Goal: Task Accomplishment & Management: Manage account settings

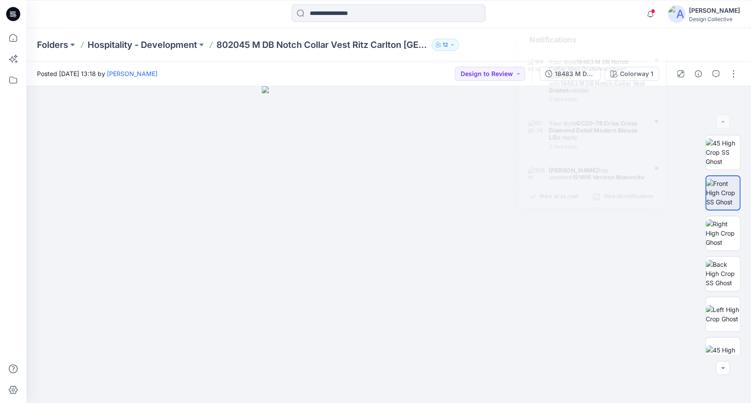
click at [617, 19] on div "Notifications Your style 18483 M DB Notch Collar Vest Graton has been updated w…" at bounding box center [388, 13] width 724 height 19
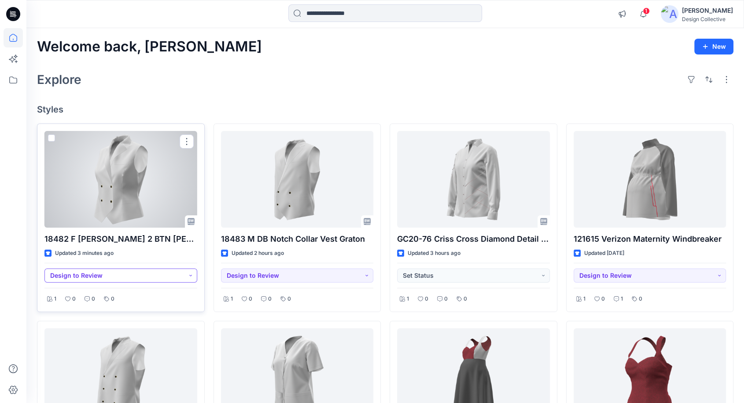
click at [124, 272] on button "Design to Review" at bounding box center [120, 276] width 153 height 14
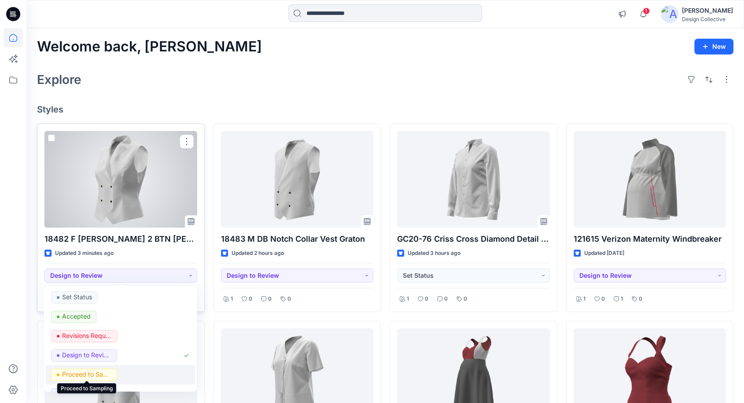
drag, startPoint x: 99, startPoint y: 375, endPoint x: 121, endPoint y: 366, distance: 24.3
click at [99, 375] on p "Proceed to Sampling" at bounding box center [86, 374] width 49 height 11
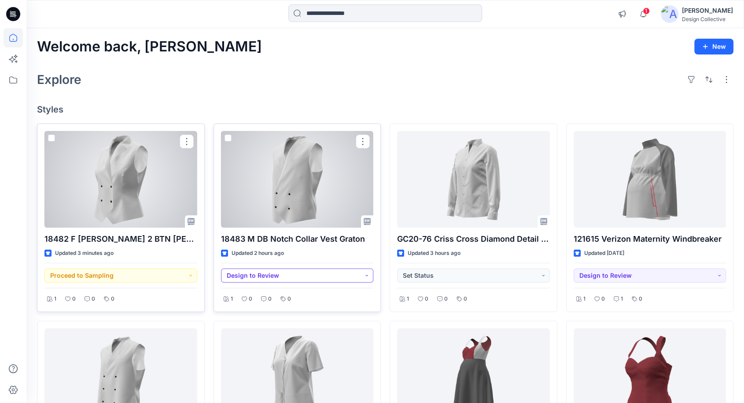
click at [260, 272] on button "Design to Review" at bounding box center [297, 276] width 153 height 14
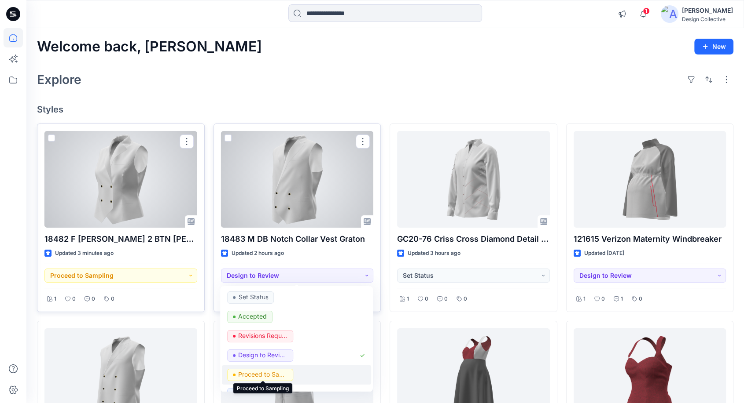
click at [269, 371] on p "Proceed to Sampling" at bounding box center [262, 374] width 49 height 11
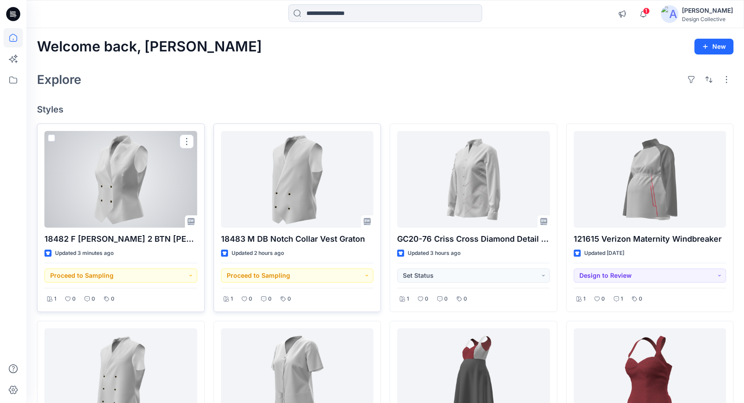
click at [339, 77] on div "Explore" at bounding box center [385, 79] width 696 height 21
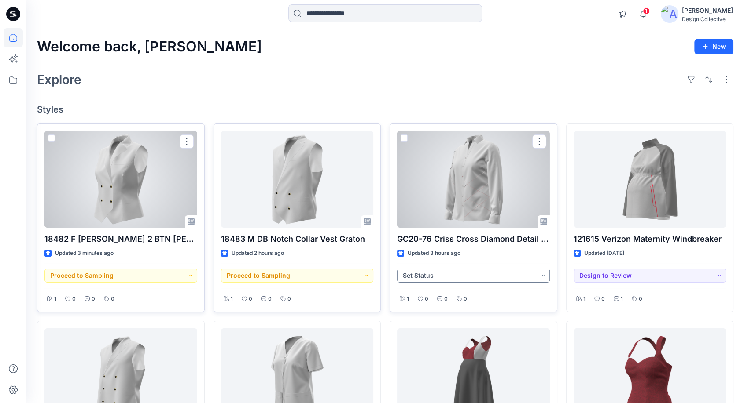
click at [435, 281] on button "Set Status" at bounding box center [473, 276] width 153 height 14
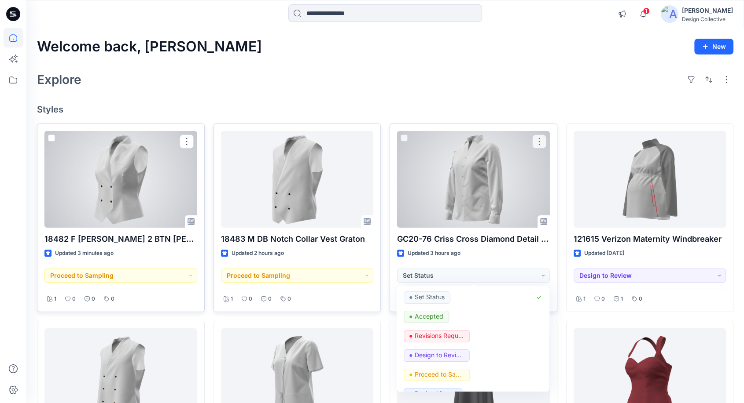
click at [463, 181] on div at bounding box center [473, 179] width 153 height 97
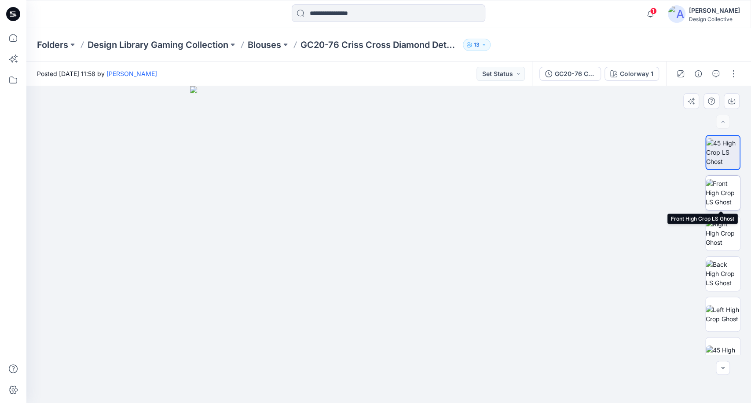
click at [728, 196] on img at bounding box center [723, 193] width 34 height 28
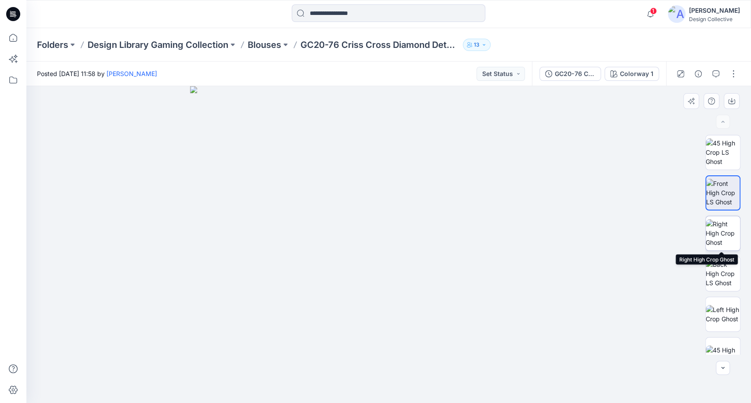
click at [723, 239] on img at bounding box center [723, 234] width 34 height 28
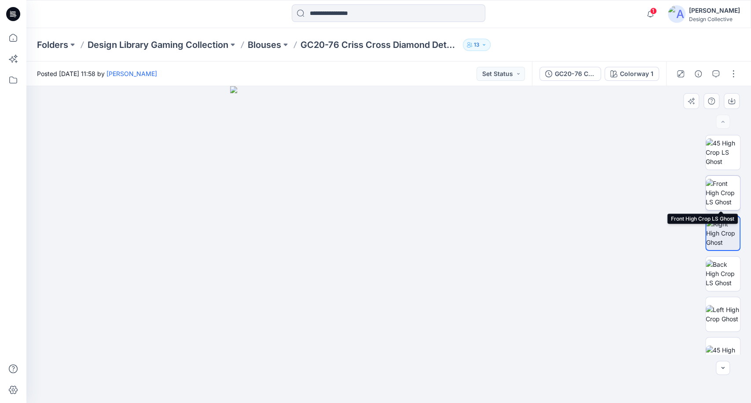
click at [722, 198] on img at bounding box center [723, 193] width 34 height 28
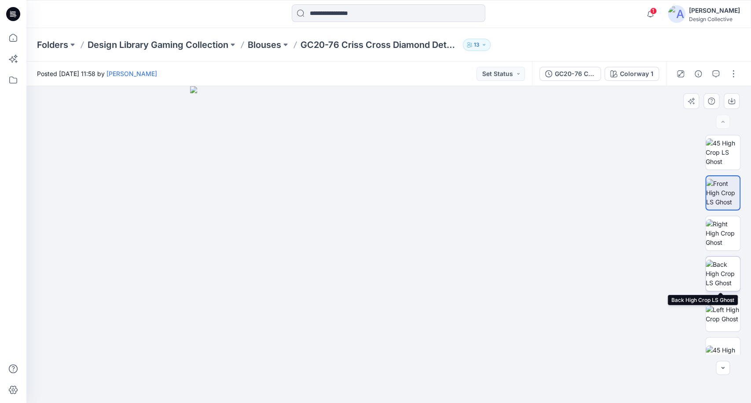
click at [711, 279] on img at bounding box center [723, 274] width 34 height 28
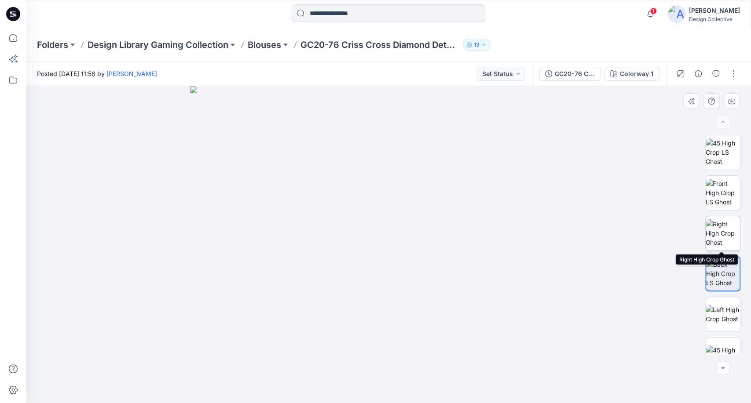
click at [726, 240] on img at bounding box center [723, 234] width 34 height 28
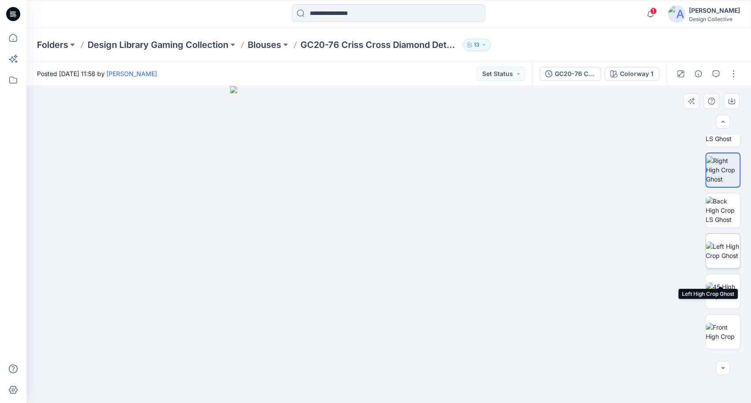
scroll to position [65, 0]
click at [723, 295] on img at bounding box center [723, 290] width 34 height 18
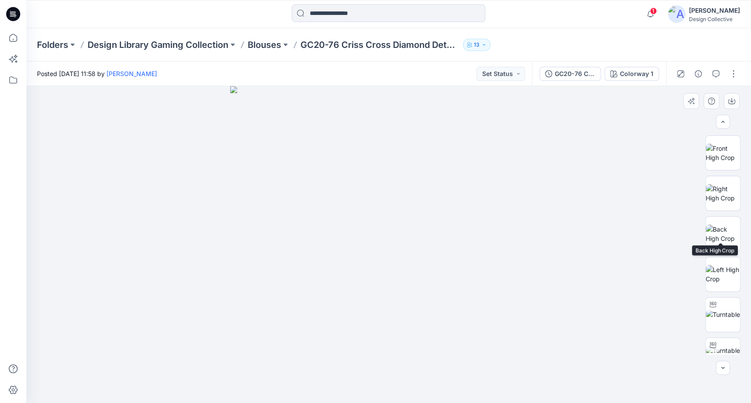
scroll to position [260, 0]
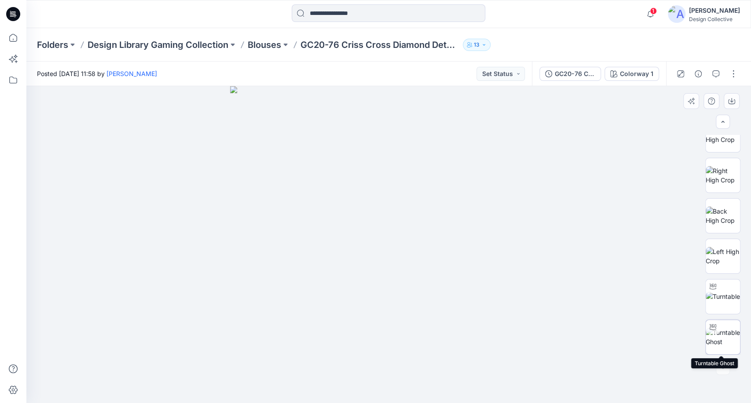
click at [726, 335] on img at bounding box center [723, 337] width 34 height 18
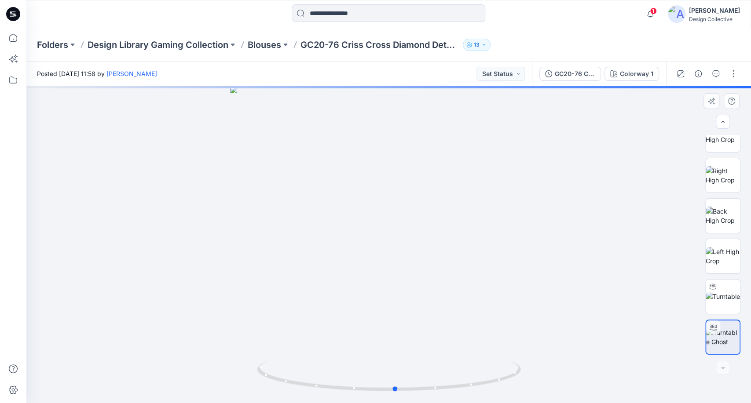
drag, startPoint x: 489, startPoint y: 286, endPoint x: 232, endPoint y: 307, distance: 258.3
click at [232, 307] on div at bounding box center [388, 244] width 725 height 317
click at [698, 73] on icon "button" at bounding box center [698, 73] width 7 height 7
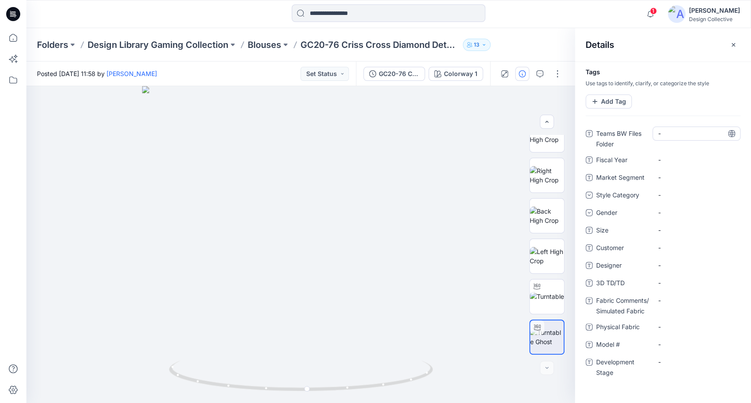
click at [665, 135] on Folder "-" at bounding box center [696, 133] width 77 height 9
type textarea "*"
type textarea "**********"
click at [667, 139] on div "-" at bounding box center [697, 134] width 88 height 14
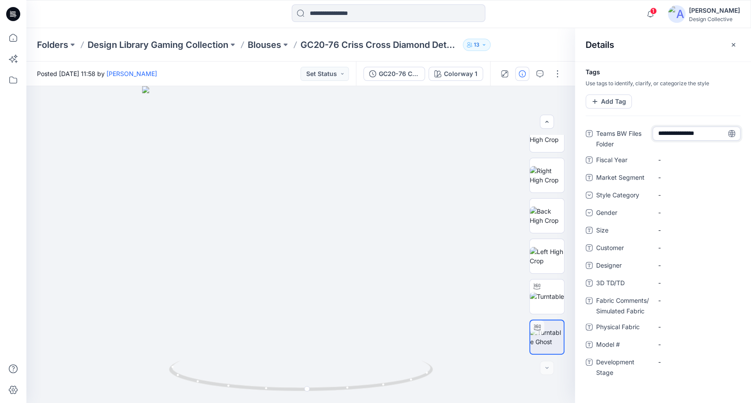
type textarea "**********"
click at [663, 159] on Year "-" at bounding box center [696, 159] width 77 height 9
type textarea "****"
click at [686, 169] on div "Teams BW Files Folder Gaming Collection Fiscal Year FY26 Market Segment - Style…" at bounding box center [663, 258] width 155 height 262
click at [684, 178] on Segment "-" at bounding box center [696, 177] width 77 height 9
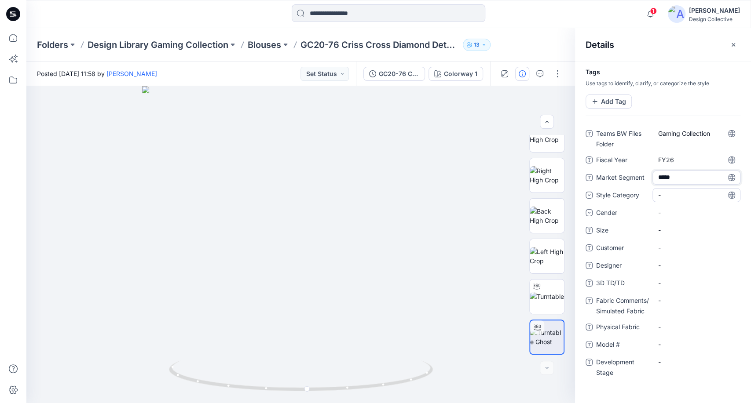
type textarea "******"
click at [686, 194] on div "-" at bounding box center [697, 195] width 88 height 14
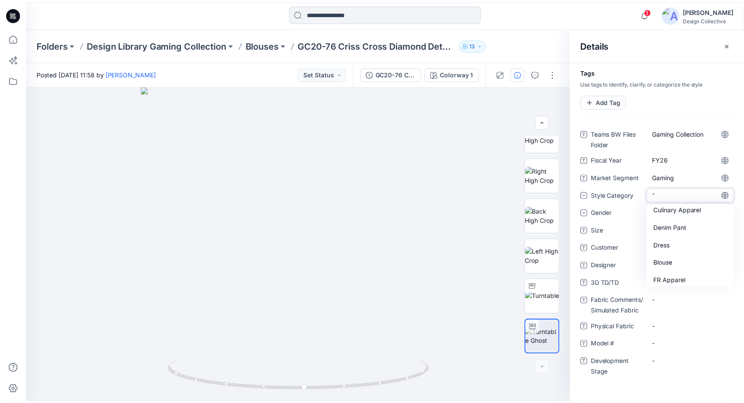
scroll to position [163, 0]
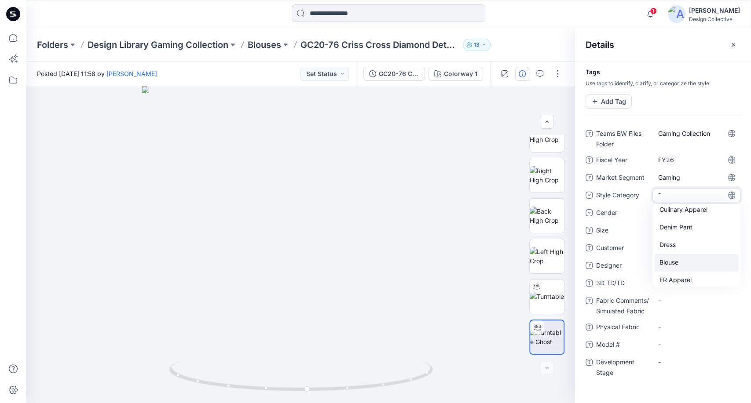
click at [698, 263] on div "Blouse" at bounding box center [696, 263] width 84 height 18
click at [674, 214] on div "-" at bounding box center [697, 213] width 88 height 14
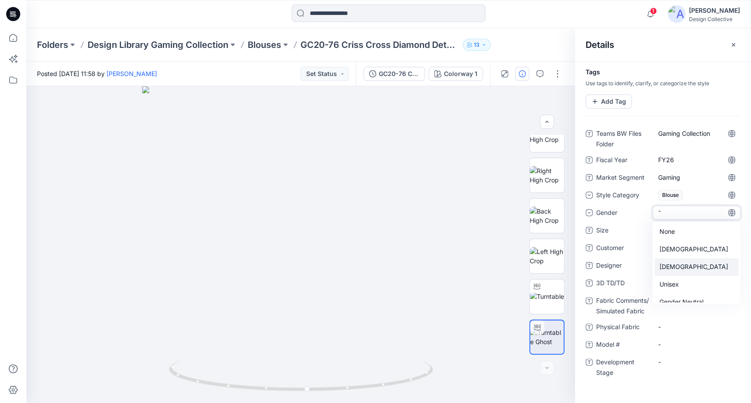
click at [685, 265] on div "[DEMOGRAPHIC_DATA]" at bounding box center [696, 268] width 84 height 18
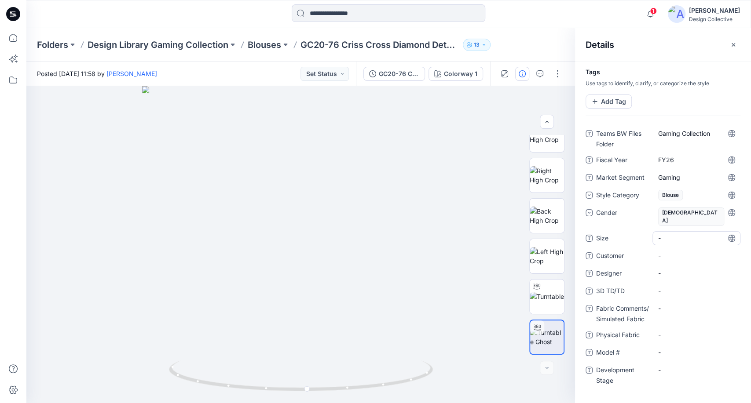
click at [678, 234] on span "-" at bounding box center [696, 238] width 77 height 9
type textarea "*"
click at [684, 251] on span "-" at bounding box center [696, 255] width 77 height 9
type textarea "**********"
click at [669, 269] on span "-" at bounding box center [696, 273] width 77 height 9
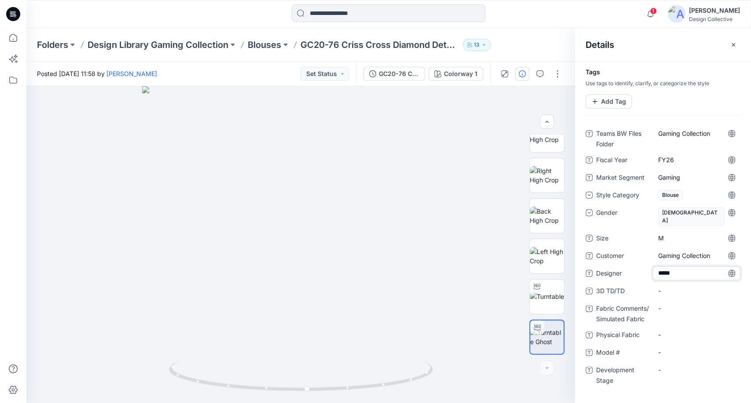
type textarea "******"
click at [667, 286] on TD\/TD "-" at bounding box center [696, 290] width 77 height 9
type textarea "**********"
click at [670, 309] on Fabric "-" at bounding box center [696, 313] width 77 height 9
type textarea "******"
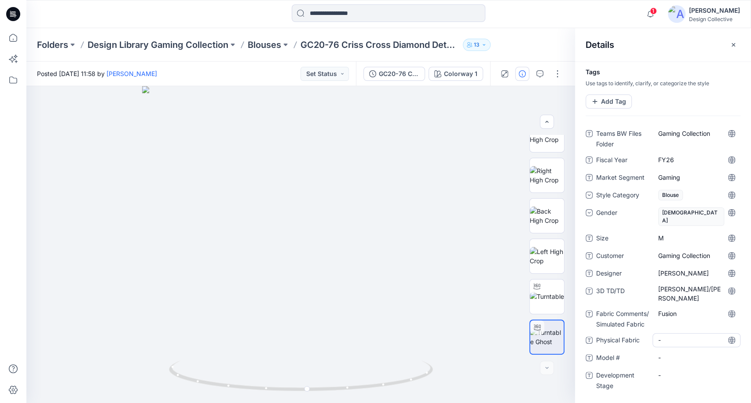
click at [689, 336] on Fabric "-" at bounding box center [696, 340] width 77 height 9
type textarea "******"
click at [682, 351] on div "-" at bounding box center [697, 358] width 88 height 14
type textarea "******"
click at [696, 371] on Stage "-" at bounding box center [696, 375] width 77 height 9
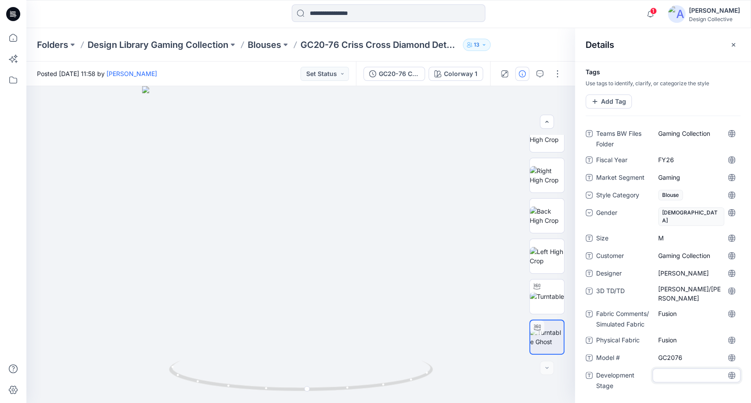
type textarea "*"
type textarea "**********"
click at [546, 18] on div at bounding box center [389, 13] width 362 height 19
click at [730, 47] on icon "button" at bounding box center [733, 44] width 7 height 7
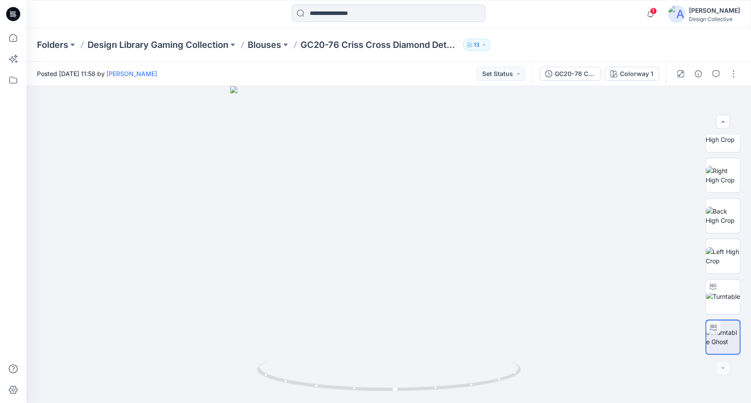
click at [669, 48] on div "Folders Design Library Gaming Collection Blouses GC20-76 Criss Cross Diamond De…" at bounding box center [354, 45] width 635 height 12
click at [655, 13] on icon "button" at bounding box center [650, 14] width 17 height 18
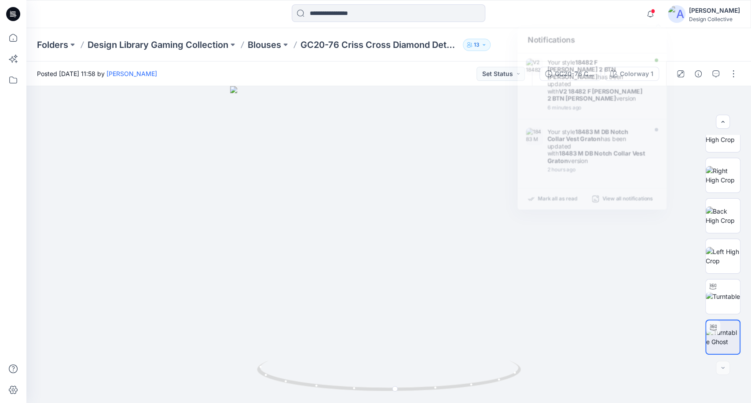
click at [496, 32] on div "Folders Design Library Gaming Collection Blouses GC20-76 Criss Cross Diamond De…" at bounding box center [388, 44] width 725 height 33
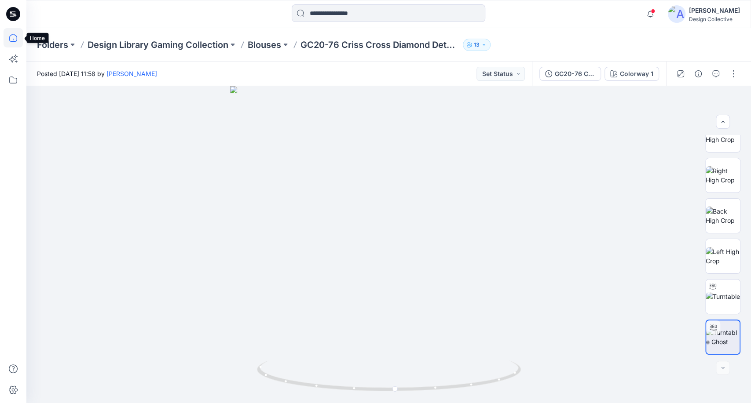
click at [12, 37] on icon at bounding box center [13, 37] width 19 height 19
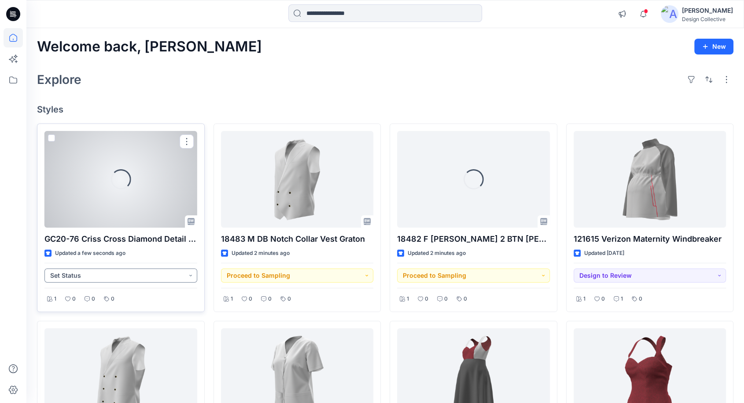
click at [131, 281] on button "Set Status" at bounding box center [120, 276] width 153 height 14
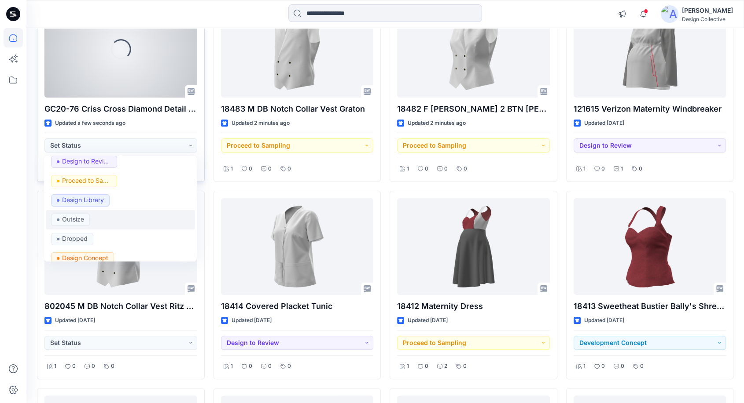
scroll to position [65, 0]
click at [107, 203] on span "Design Library" at bounding box center [80, 199] width 59 height 12
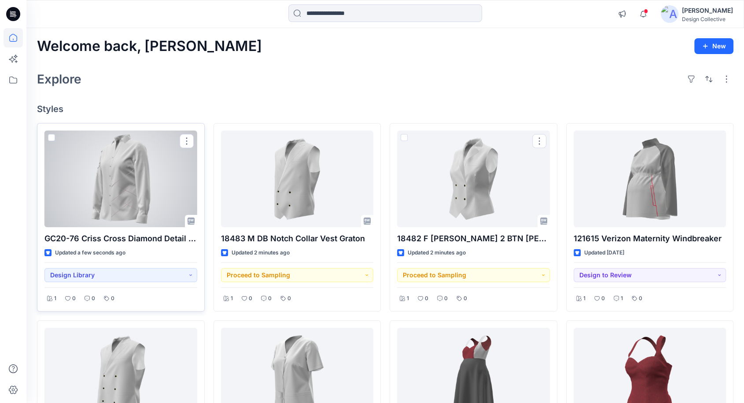
scroll to position [0, 0]
click at [12, 39] on icon at bounding box center [13, 37] width 19 height 19
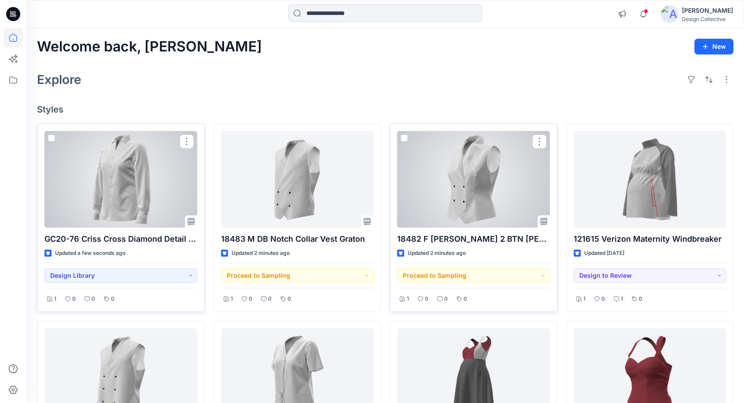
click at [491, 179] on div at bounding box center [473, 179] width 153 height 97
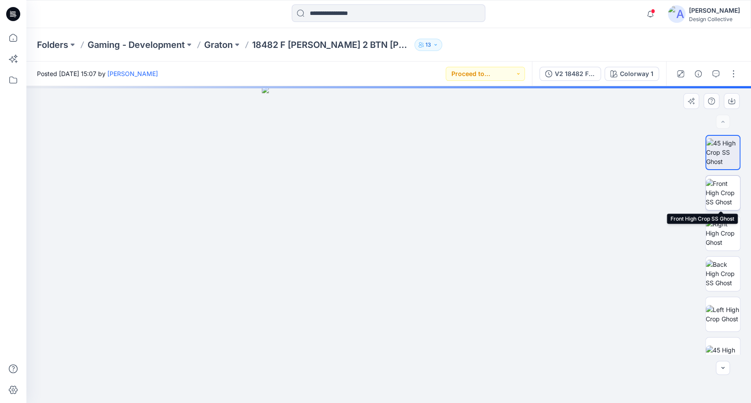
click at [715, 197] on img at bounding box center [723, 193] width 34 height 28
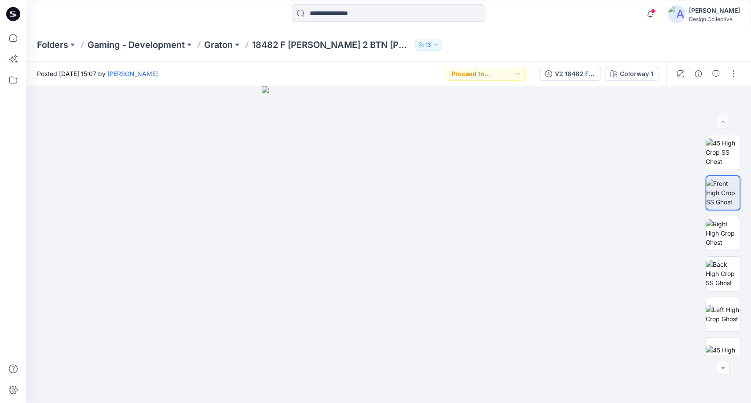
click at [572, 82] on div "V2 18482 F [PERSON_NAME] 2 BTN [PERSON_NAME] Colorway 1" at bounding box center [599, 74] width 134 height 25
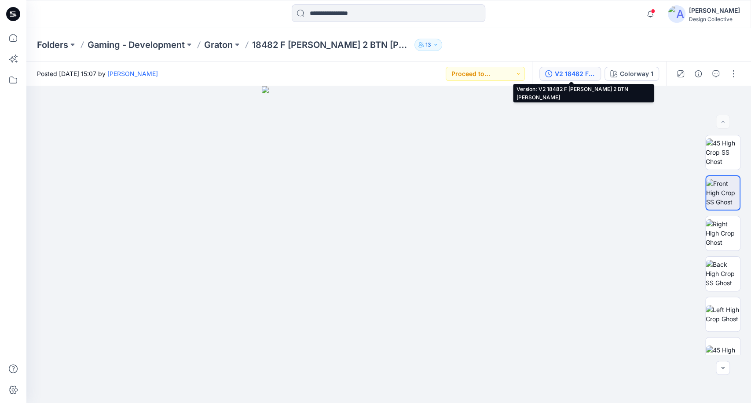
click at [575, 73] on div "V2 18482 F [PERSON_NAME] 2 BTN [PERSON_NAME]" at bounding box center [575, 74] width 40 height 10
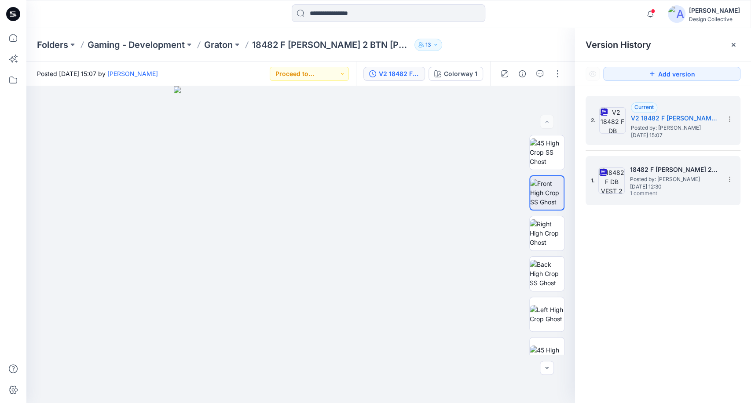
click at [697, 189] on span "[DATE] 12:30" at bounding box center [674, 187] width 88 height 6
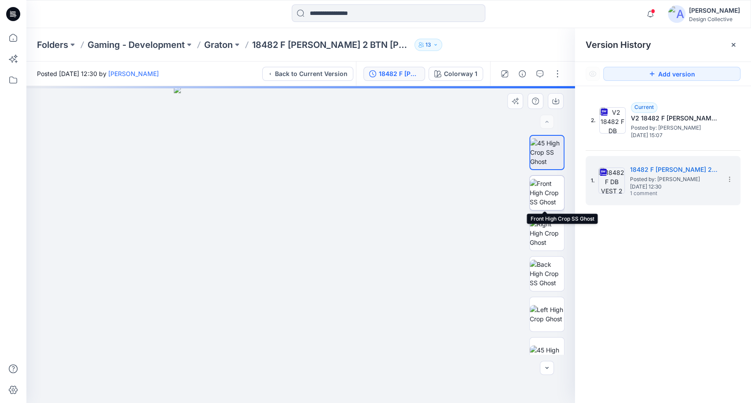
click at [550, 196] on img at bounding box center [547, 193] width 34 height 28
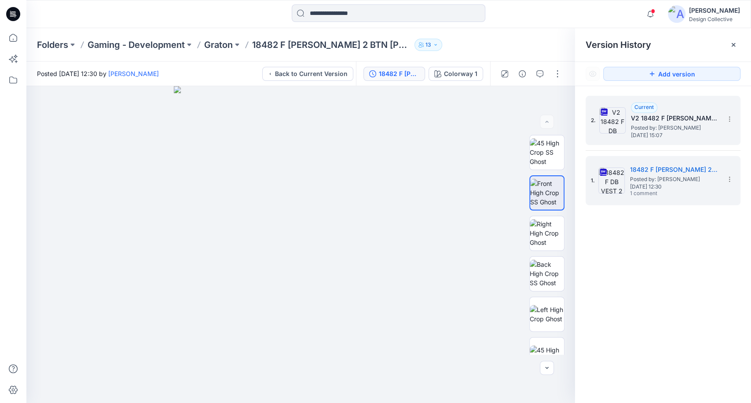
click at [636, 124] on span "Posted by: [PERSON_NAME]" at bounding box center [675, 128] width 88 height 9
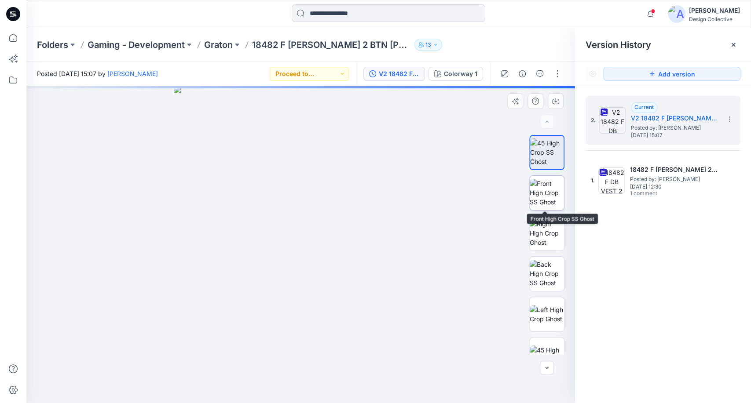
click at [549, 186] on img at bounding box center [547, 193] width 34 height 28
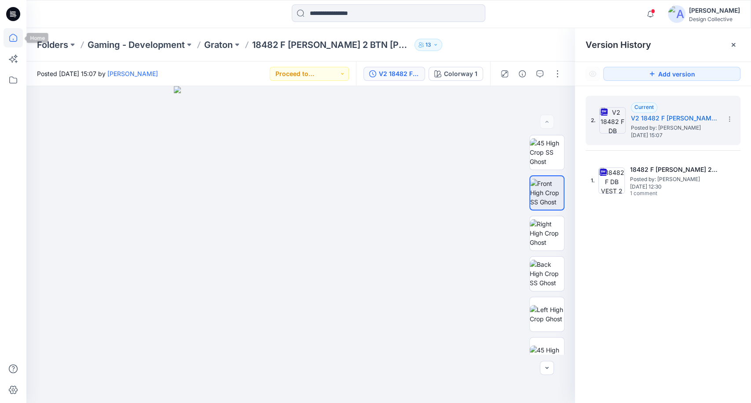
click at [19, 40] on icon at bounding box center [13, 37] width 19 height 19
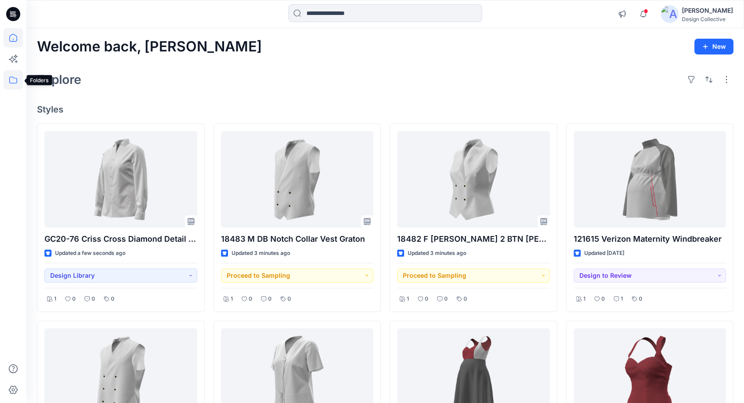
click at [14, 83] on icon at bounding box center [13, 80] width 8 height 7
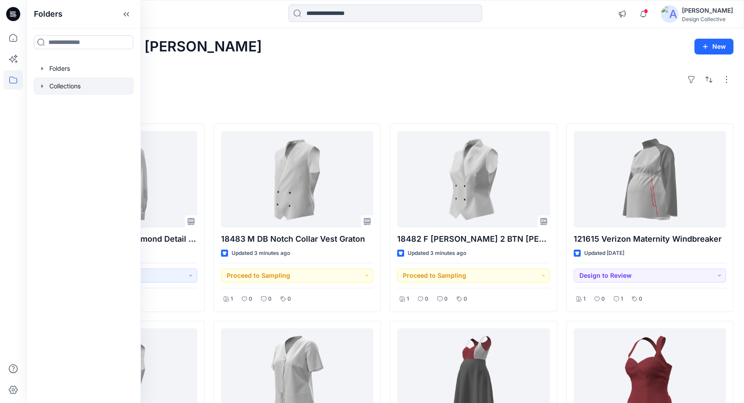
click at [37, 86] on div at bounding box center [83, 86] width 100 height 18
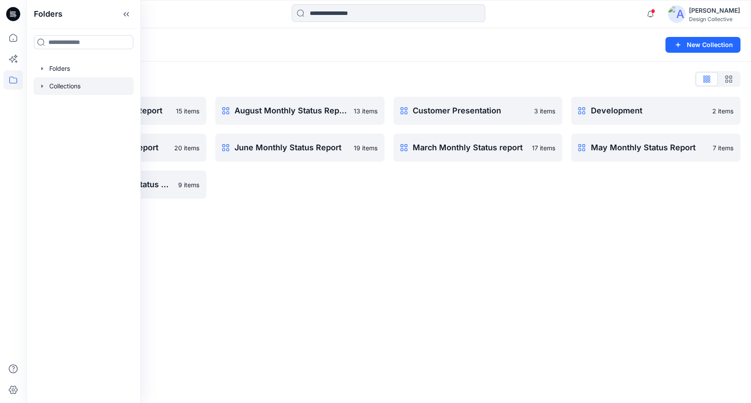
click at [246, 62] on div "Collections List April Monthly Status Report 15 items July Monthly Status repor…" at bounding box center [388, 136] width 725 height 148
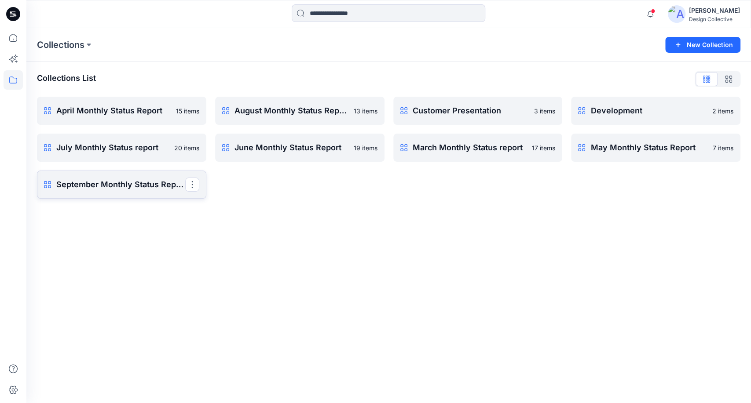
click at [101, 187] on p "September Monthly Status Report" at bounding box center [120, 185] width 129 height 12
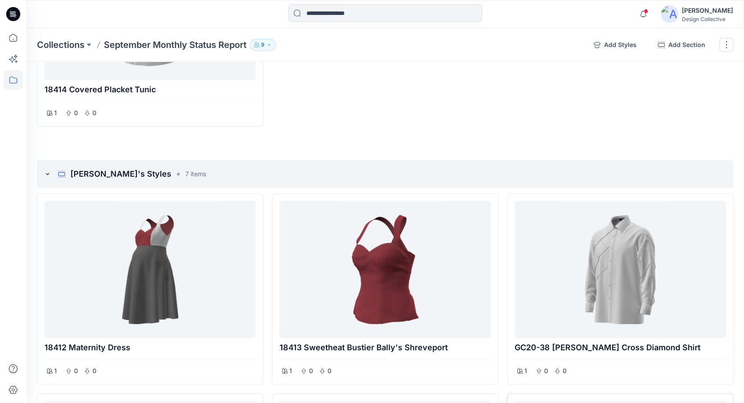
scroll to position [524, 0]
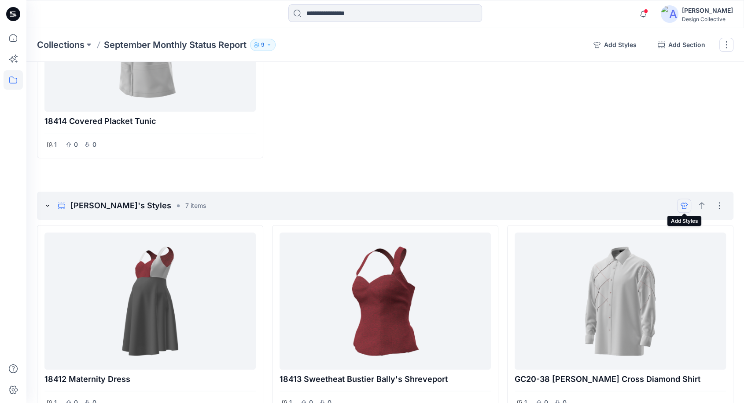
click at [684, 206] on icon "add styles" at bounding box center [684, 206] width 2 height 0
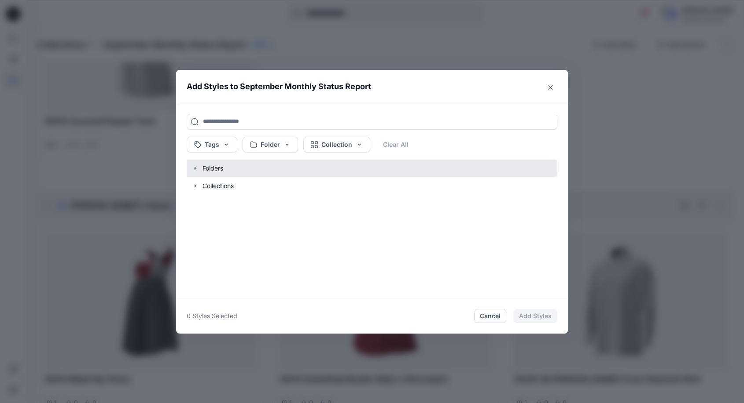
click at [201, 163] on button "button" at bounding box center [367, 169] width 379 height 18
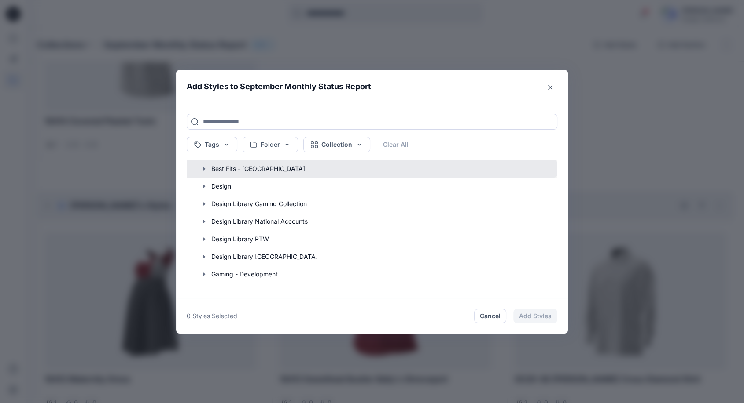
scroll to position [65, 0]
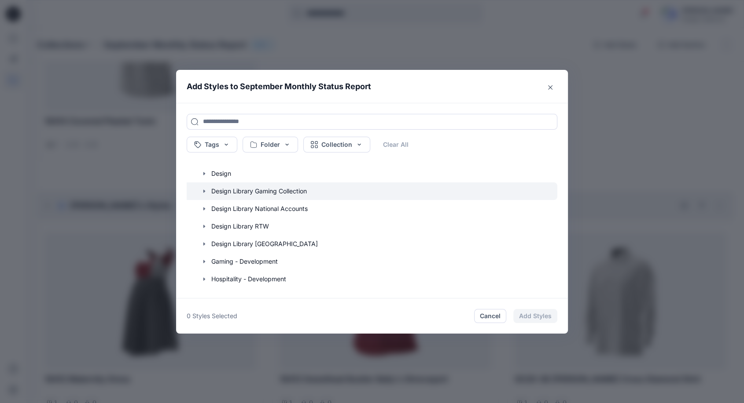
click at [206, 192] on icon "button" at bounding box center [204, 191] width 7 height 7
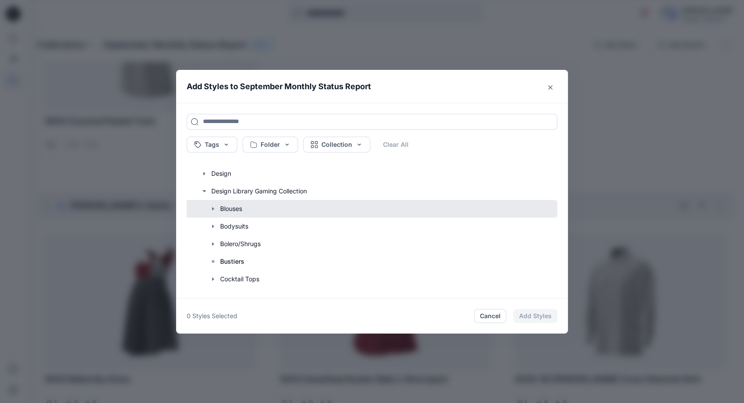
click at [211, 208] on button "button" at bounding box center [367, 209] width 379 height 18
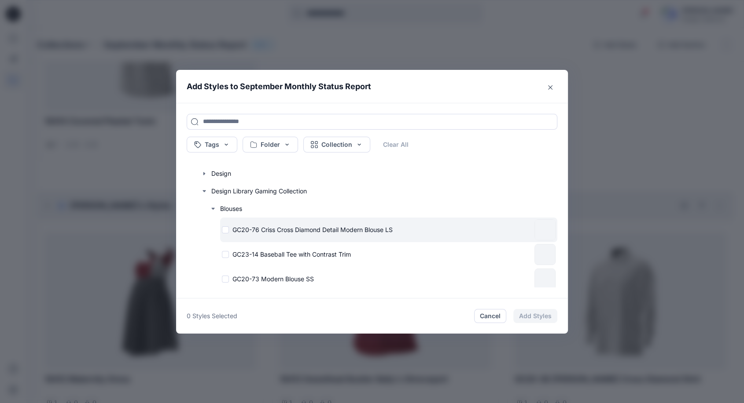
click at [235, 229] on div "GC20-76 Criss Cross Diamond Detail Modern Blouse LS" at bounding box center [376, 229] width 309 height 9
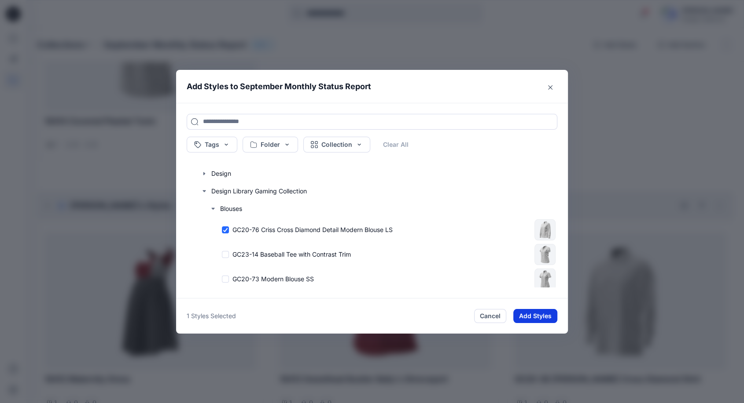
click at [550, 313] on button "Add Styles" at bounding box center [535, 316] width 44 height 14
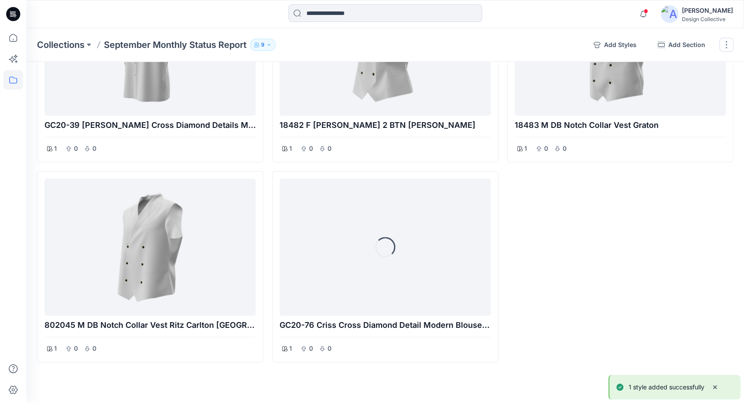
scroll to position [980, 0]
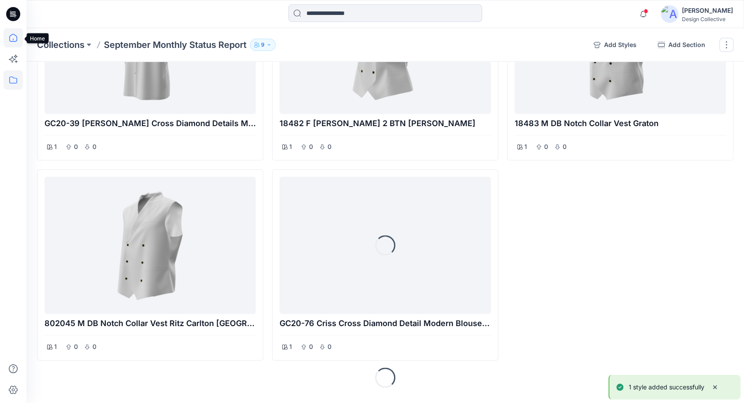
click at [12, 40] on icon at bounding box center [13, 37] width 19 height 19
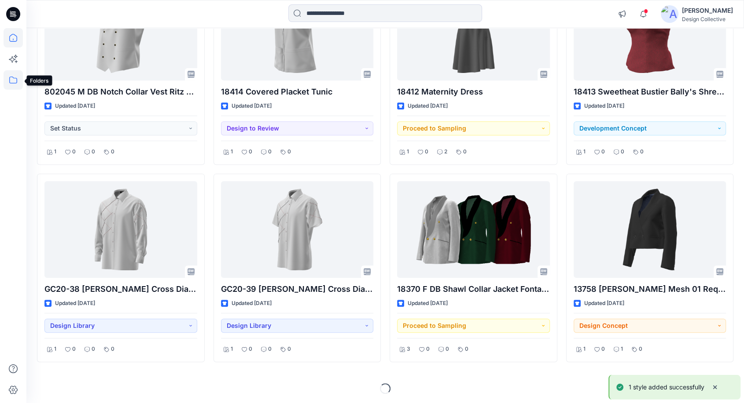
click at [9, 79] on icon at bounding box center [13, 79] width 19 height 19
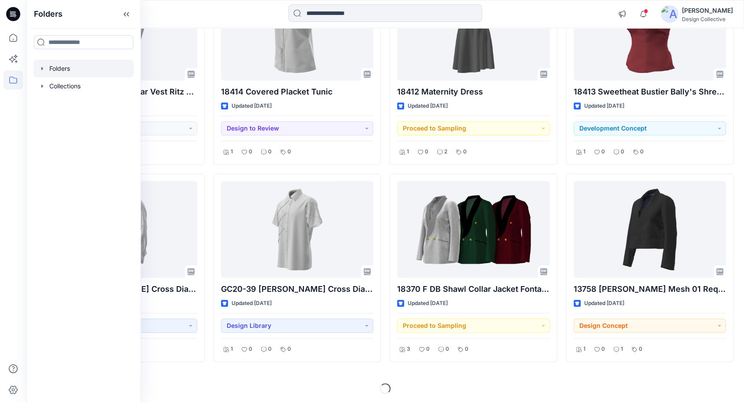
click at [41, 64] on div at bounding box center [83, 69] width 100 height 18
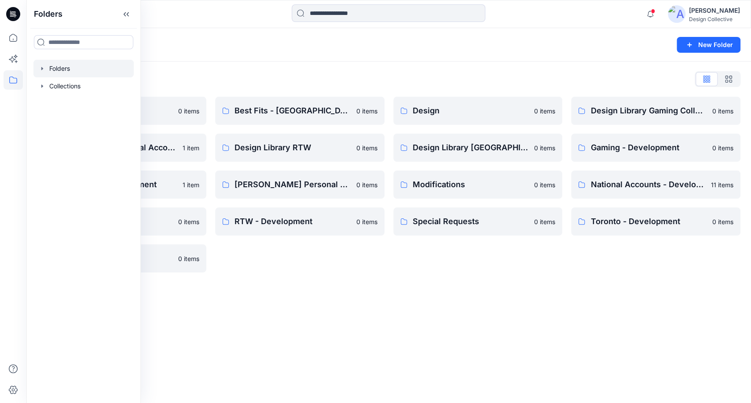
click at [42, 69] on icon "button" at bounding box center [42, 68] width 2 height 3
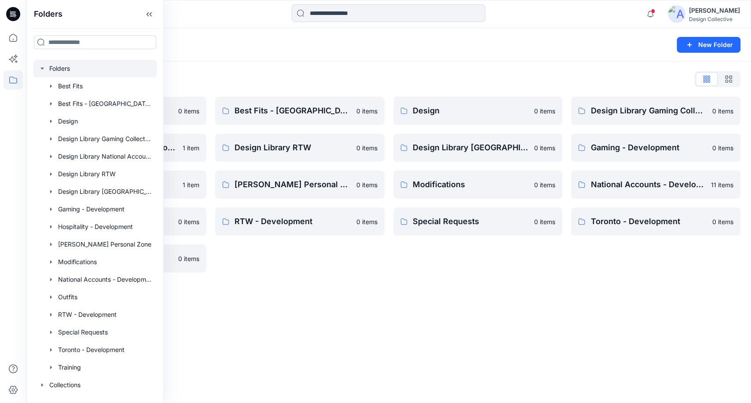
click at [42, 69] on icon "button" at bounding box center [41, 69] width 3 height 2
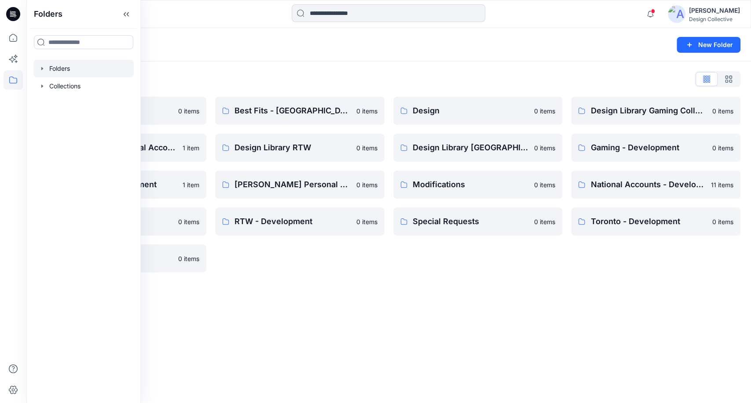
click at [464, 343] on div "Folders New Folder Folders List Best Fits 0 items Design Library National Accou…" at bounding box center [388, 215] width 725 height 375
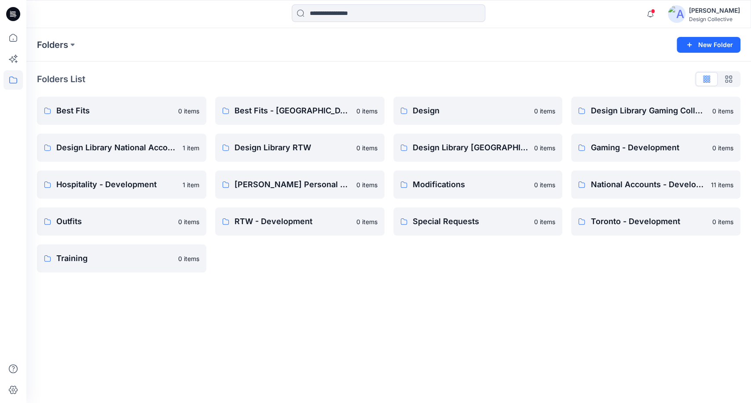
click at [535, 48] on div "Folders" at bounding box center [354, 45] width 635 height 12
click at [11, 35] on icon at bounding box center [13, 37] width 19 height 19
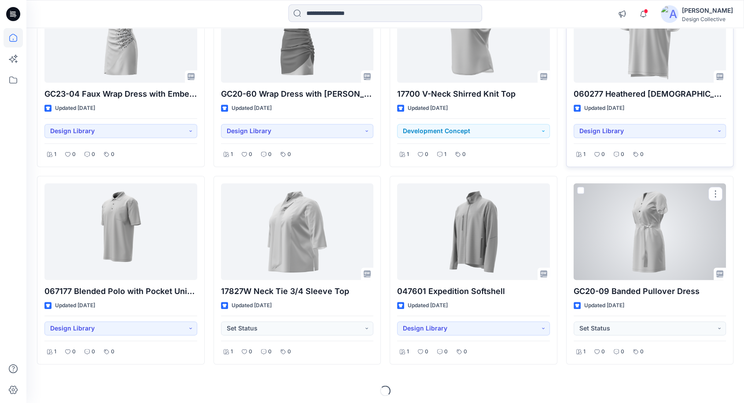
scroll to position [938, 0]
